Goal: Find specific page/section: Find specific page/section

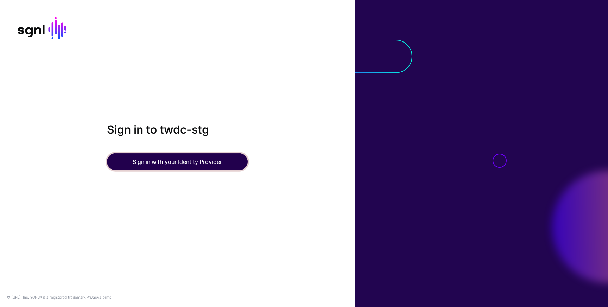
click at [204, 156] on button "Sign in with your Identity Provider" at bounding box center [177, 161] width 141 height 17
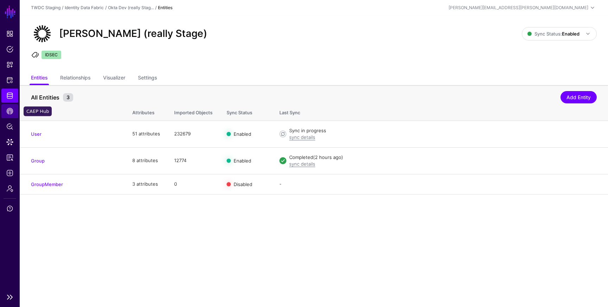
click at [9, 112] on span "CAEP Hub" at bounding box center [9, 111] width 7 height 7
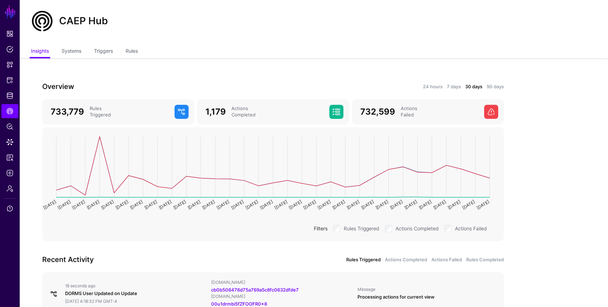
scroll to position [13, 0]
click at [104, 51] on link "Triggers" at bounding box center [103, 50] width 19 height 13
